Goal: Information Seeking & Learning: Check status

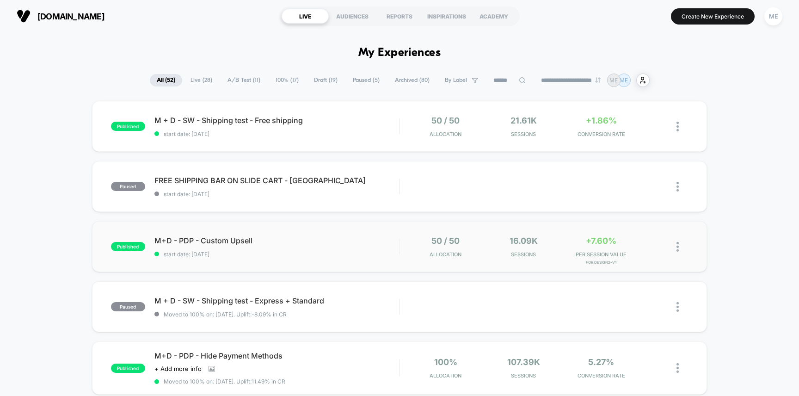
click at [378, 226] on div "published M+D - PDP - Custom Upsell start date: [DATE] 50 / 50 Allocation 16.09…" at bounding box center [399, 246] width 615 height 51
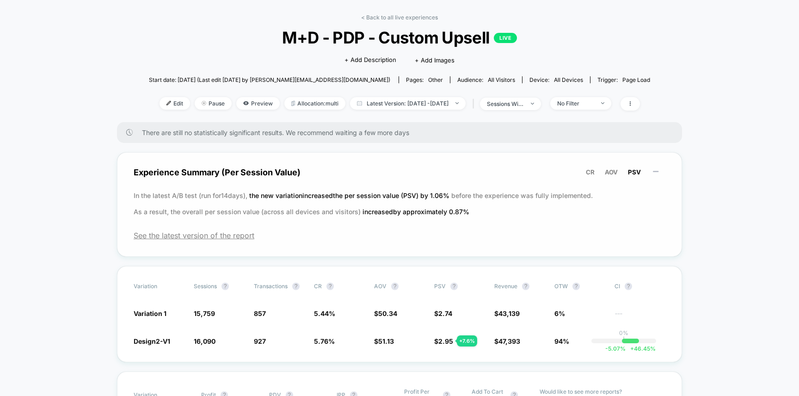
scroll to position [37, 0]
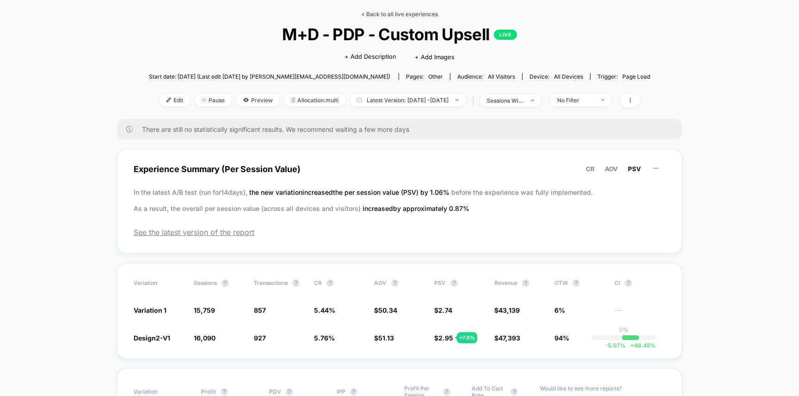
click at [373, 12] on link "< Back to all live experiences" at bounding box center [399, 14] width 77 height 7
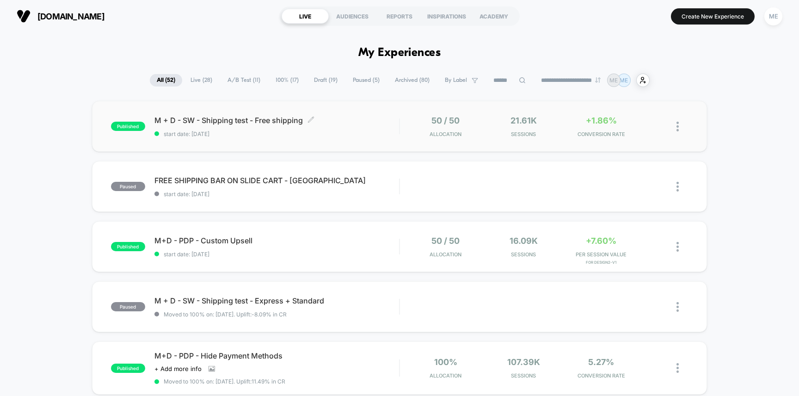
click at [393, 132] on span "start date: [DATE]" at bounding box center [276, 133] width 245 height 7
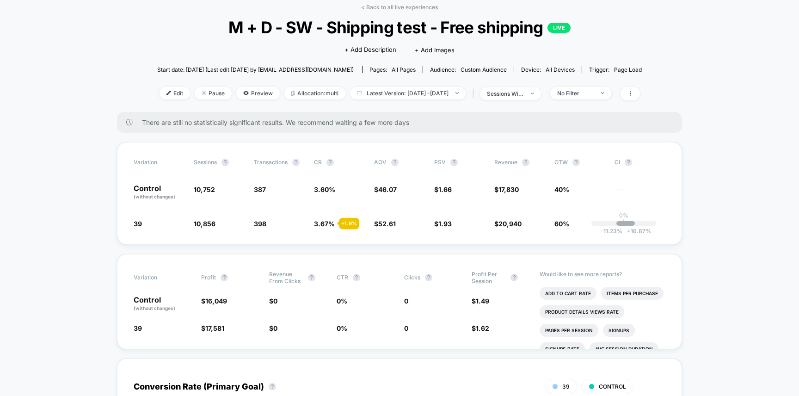
scroll to position [46, 0]
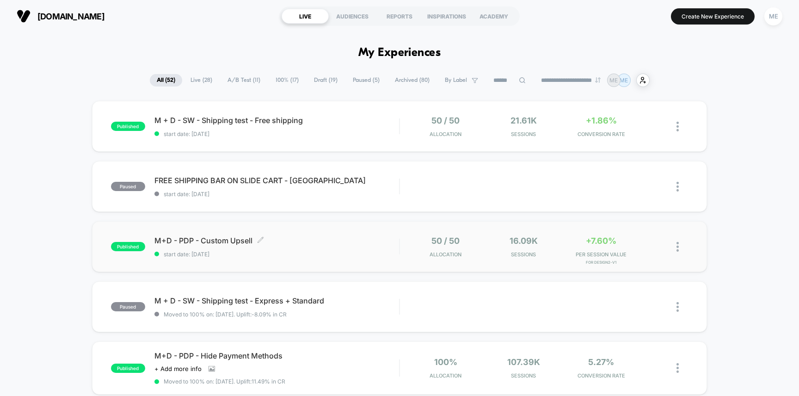
click at [394, 245] on div "M+D - PDP - Custom Upsell Click to edit experience details Click to edit experi…" at bounding box center [276, 247] width 245 height 22
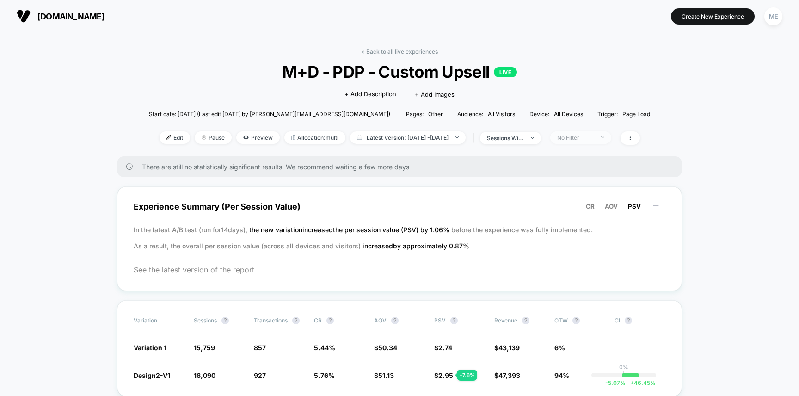
click at [583, 135] on div "No Filter" at bounding box center [575, 137] width 37 height 7
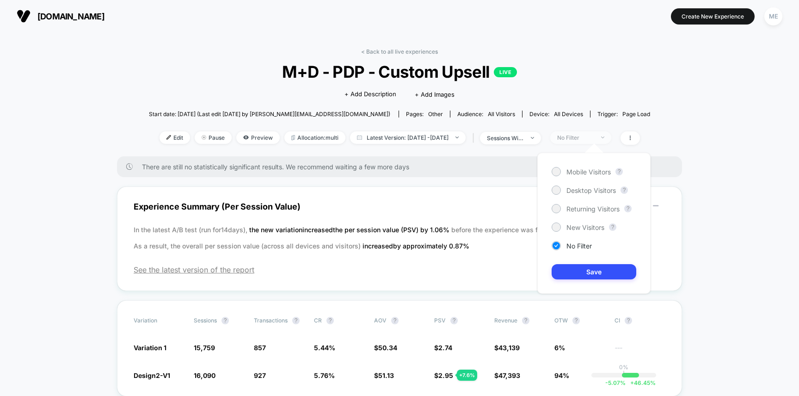
click at [583, 135] on div "No Filter" at bounding box center [575, 137] width 37 height 7
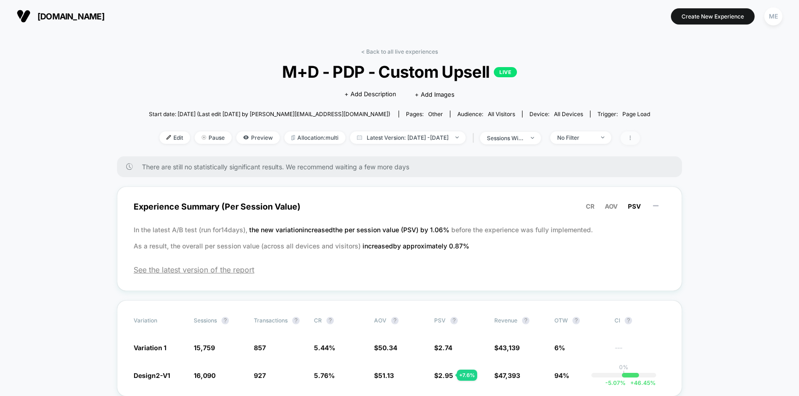
click at [640, 135] on span at bounding box center [629, 137] width 19 height 13
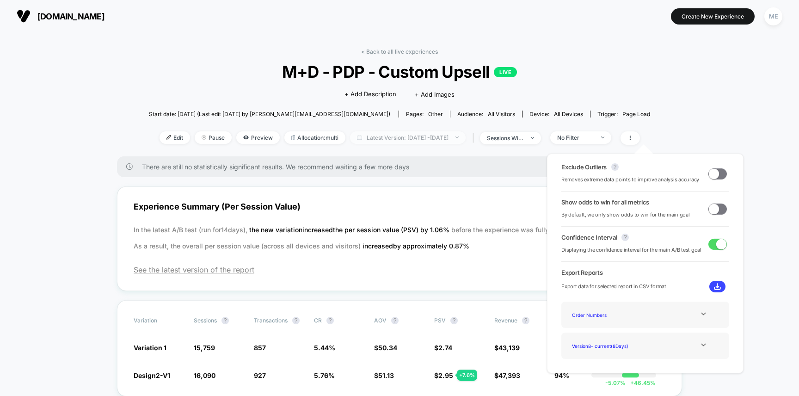
click at [421, 137] on span "Latest Version: [DATE] - [DATE]" at bounding box center [408, 137] width 116 height 12
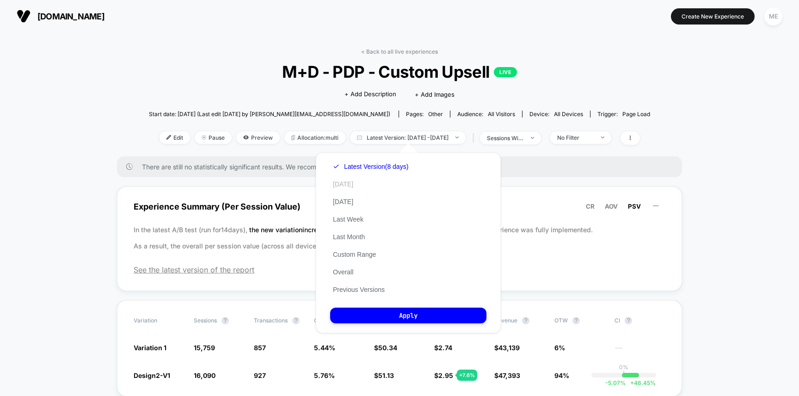
click at [342, 181] on button "[DATE]" at bounding box center [343, 184] width 26 height 8
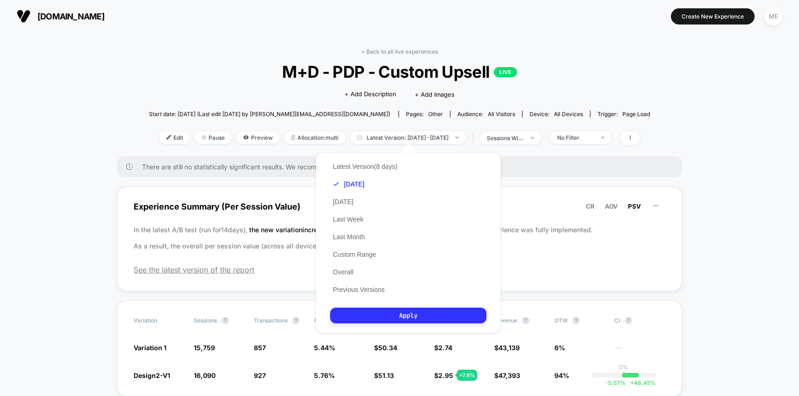
click at [396, 311] on button "Apply" at bounding box center [408, 315] width 156 height 16
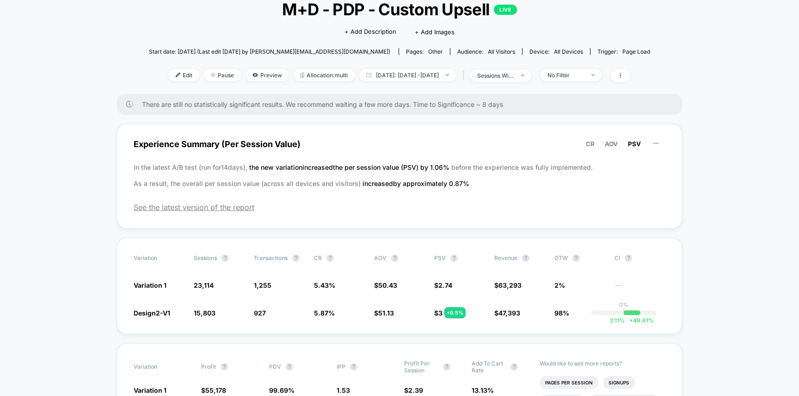
scroll to position [64, 0]
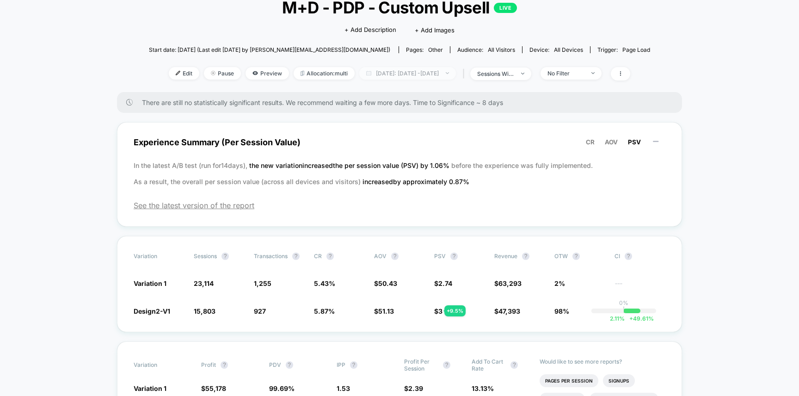
click at [438, 73] on span "[DATE]: [DATE] - [DATE]" at bounding box center [407, 73] width 97 height 12
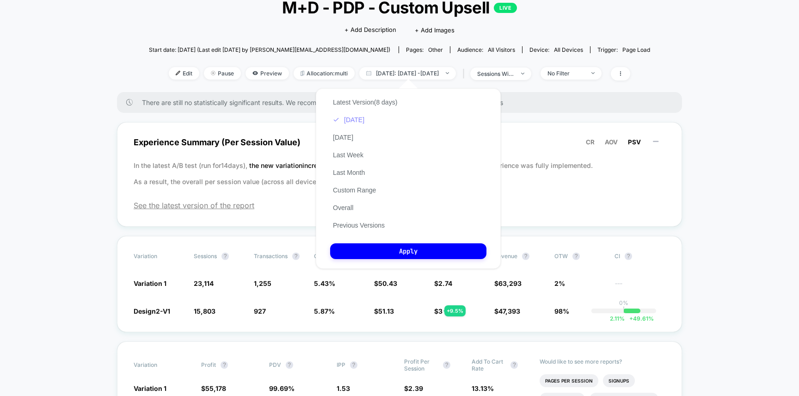
click at [351, 119] on button "[DATE]" at bounding box center [348, 120] width 37 height 8
click at [350, 135] on button "[DATE]" at bounding box center [343, 137] width 26 height 8
click at [444, 255] on button "Apply" at bounding box center [408, 251] width 156 height 16
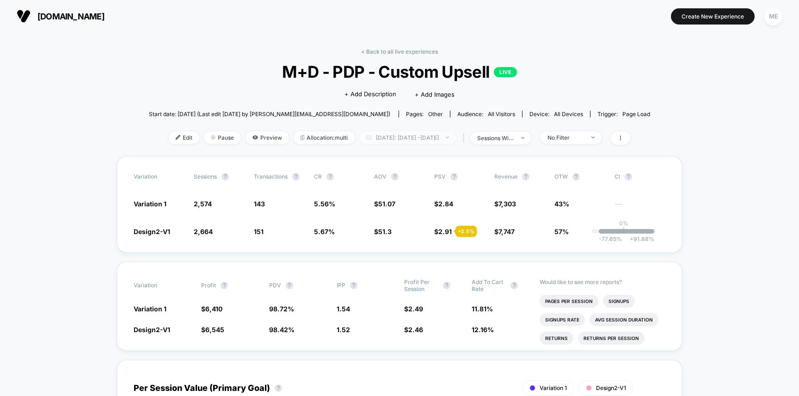
click at [404, 134] on span "[DATE]: [DATE] - [DATE]" at bounding box center [407, 137] width 97 height 12
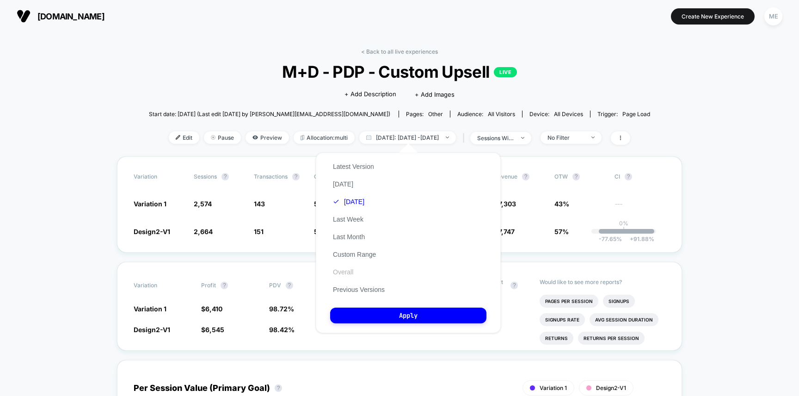
click at [349, 271] on button "Overall" at bounding box center [343, 272] width 26 height 8
click at [400, 314] on button "Apply" at bounding box center [408, 315] width 156 height 16
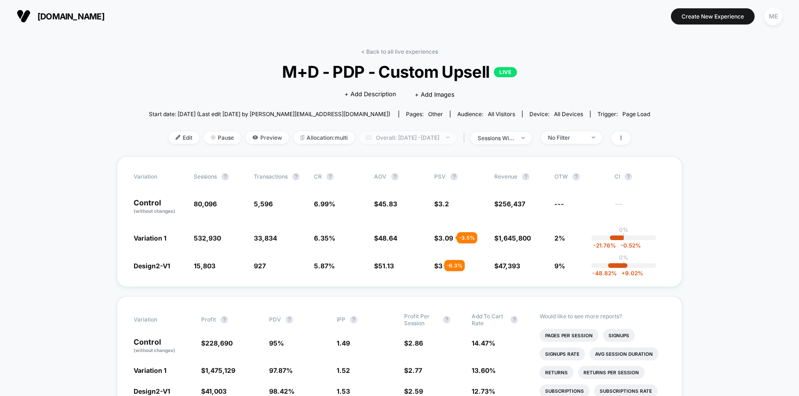
click at [385, 137] on span "Overall: [DATE] - [DATE]" at bounding box center [407, 137] width 97 height 12
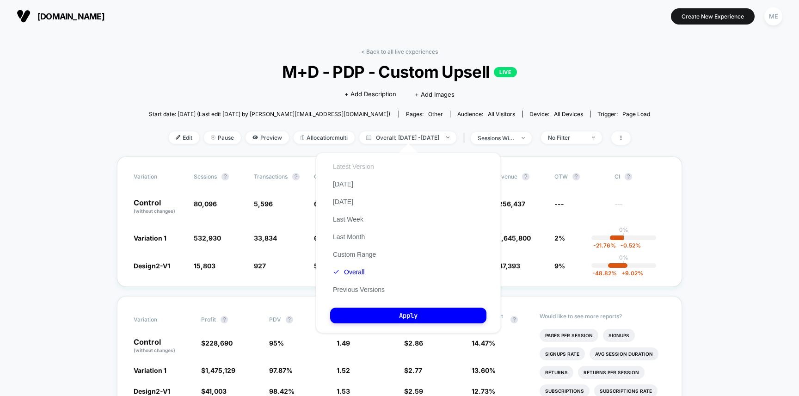
click at [353, 165] on button "Latest Version" at bounding box center [353, 166] width 47 height 8
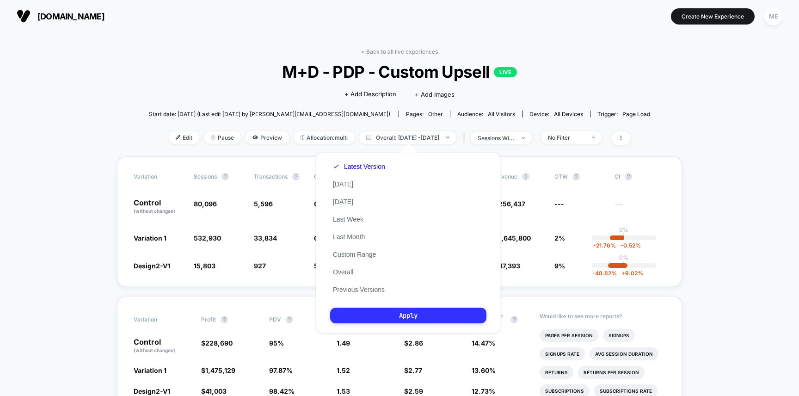
click at [427, 315] on button "Apply" at bounding box center [408, 315] width 156 height 16
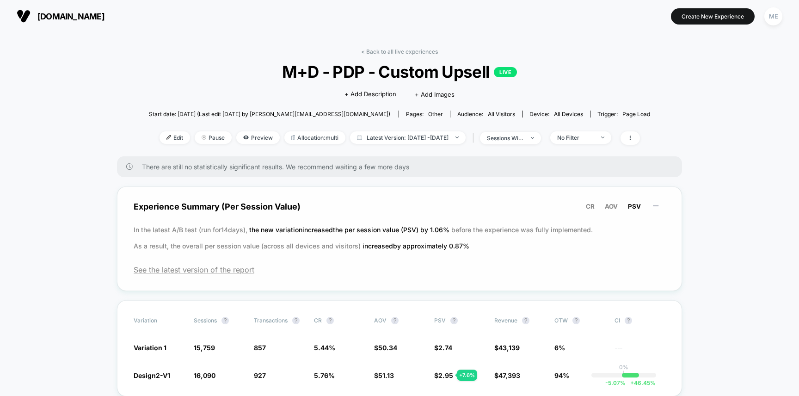
scroll to position [19, 0]
